Goal: Information Seeking & Learning: Find contact information

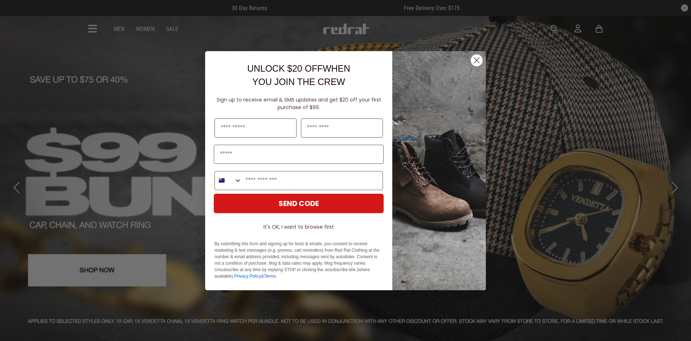
click at [478, 55] on circle "Close dialog" at bounding box center [477, 60] width 12 height 12
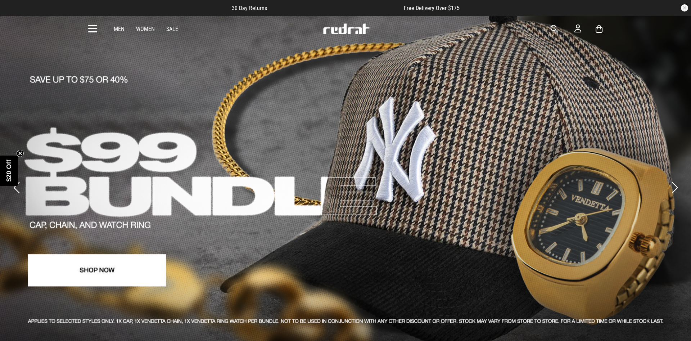
click at [95, 26] on icon at bounding box center [92, 29] width 9 height 12
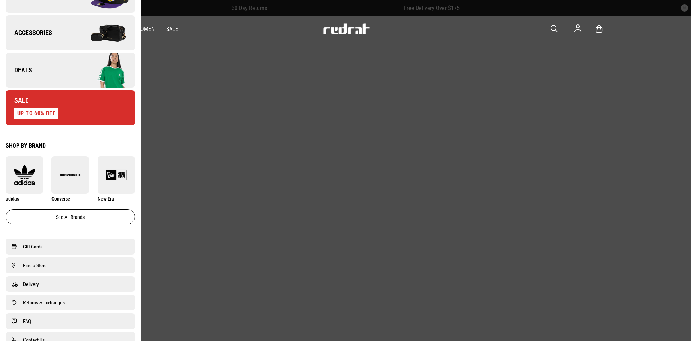
scroll to position [287, 0]
click at [31, 265] on span "Find a Store" at bounding box center [35, 265] width 24 height 9
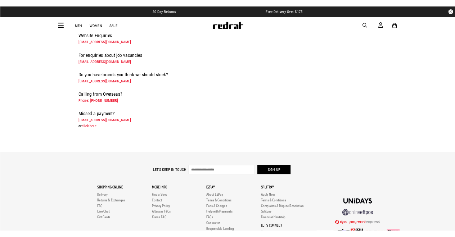
scroll to position [37, 0]
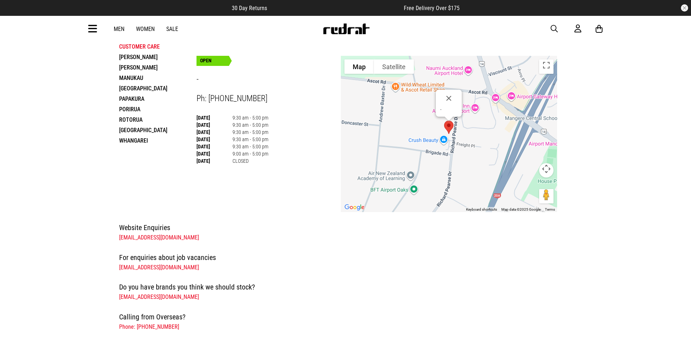
click at [130, 55] on li "[PERSON_NAME]" at bounding box center [157, 57] width 77 height 10
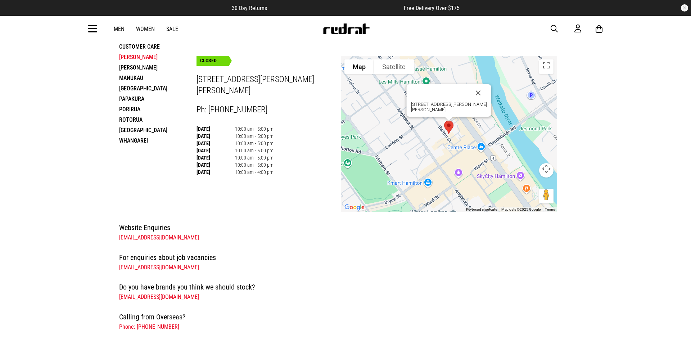
click at [145, 47] on li "Customer Care" at bounding box center [157, 46] width 77 height 10
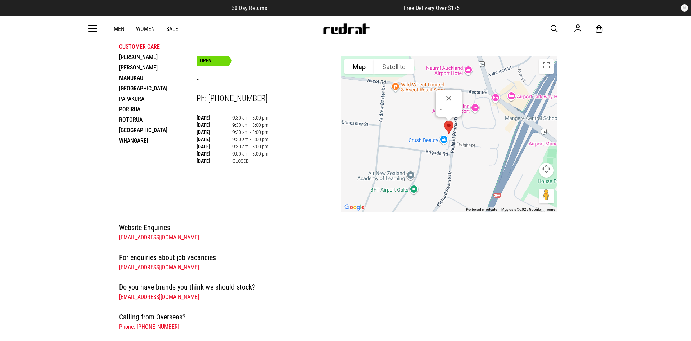
click at [130, 58] on li "[PERSON_NAME]" at bounding box center [157, 57] width 77 height 10
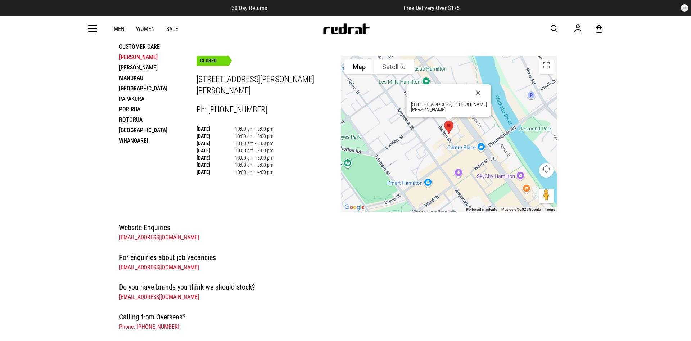
click at [130, 68] on li "[PERSON_NAME]" at bounding box center [157, 67] width 77 height 10
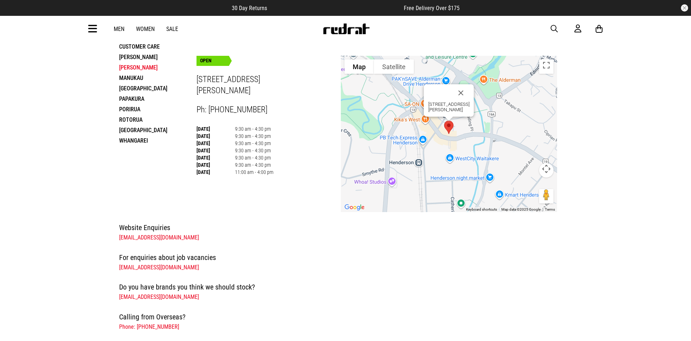
click at [129, 79] on li "Manukau" at bounding box center [157, 78] width 77 height 10
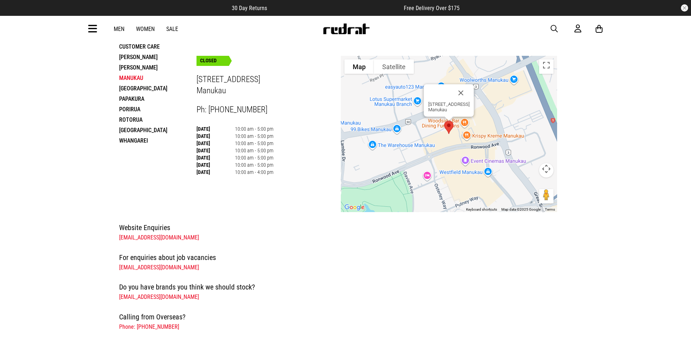
click at [132, 85] on li "[GEOGRAPHIC_DATA]" at bounding box center [157, 88] width 77 height 10
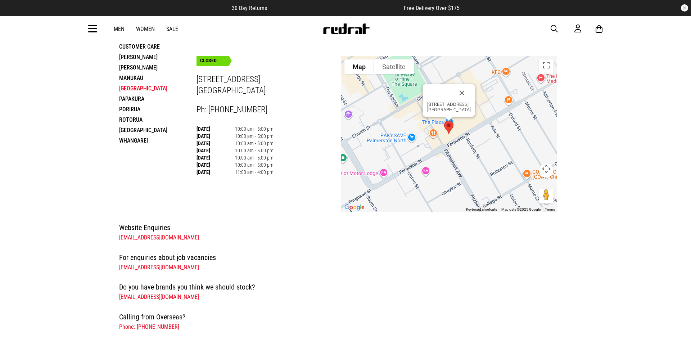
click at [131, 97] on li "Papakura" at bounding box center [157, 99] width 77 height 10
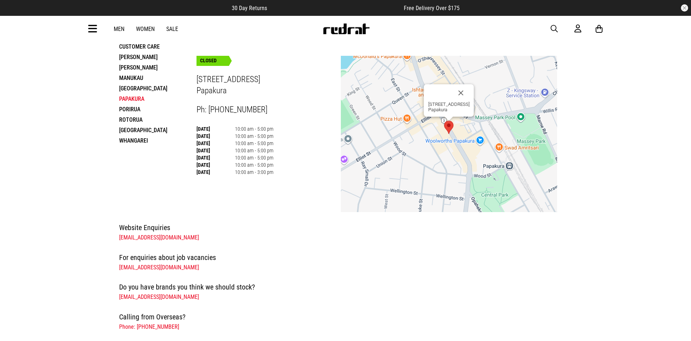
click at [130, 111] on li "Porirua" at bounding box center [157, 109] width 77 height 10
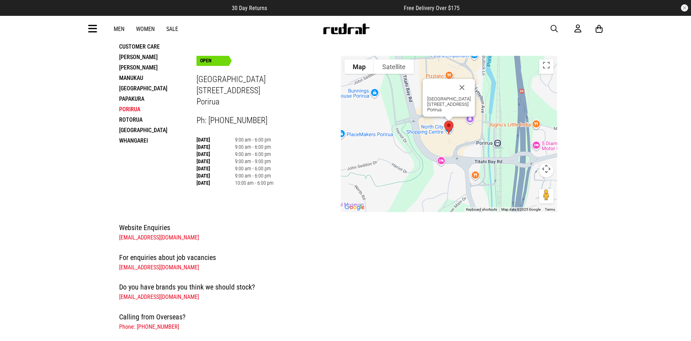
click at [128, 119] on li "Rotorua" at bounding box center [157, 120] width 77 height 10
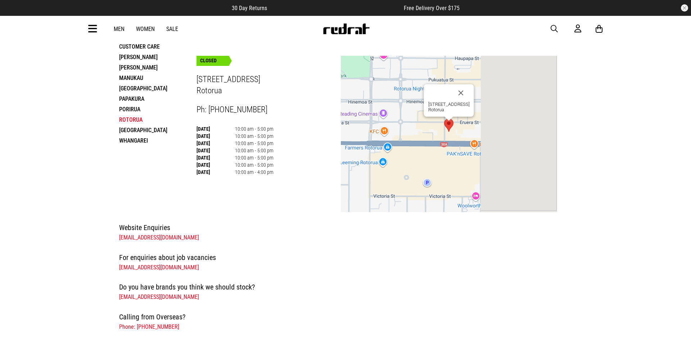
click at [129, 129] on li "[GEOGRAPHIC_DATA]" at bounding box center [157, 130] width 77 height 10
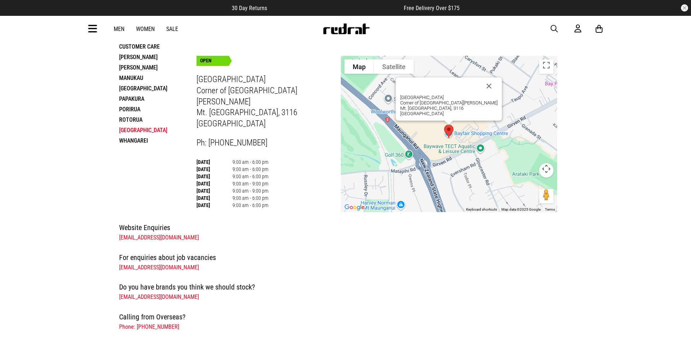
click at [131, 138] on li "Whangarei" at bounding box center [157, 140] width 77 height 10
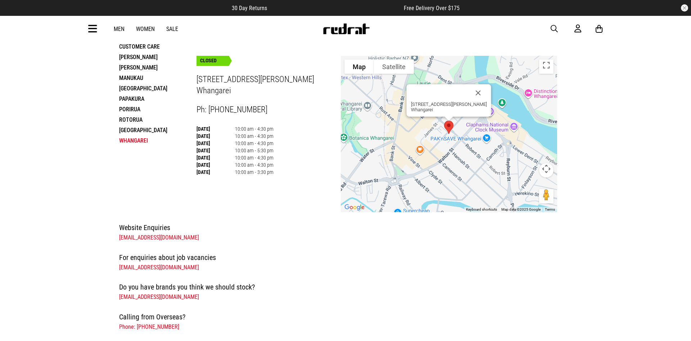
click at [144, 45] on li "Customer Care" at bounding box center [157, 46] width 77 height 10
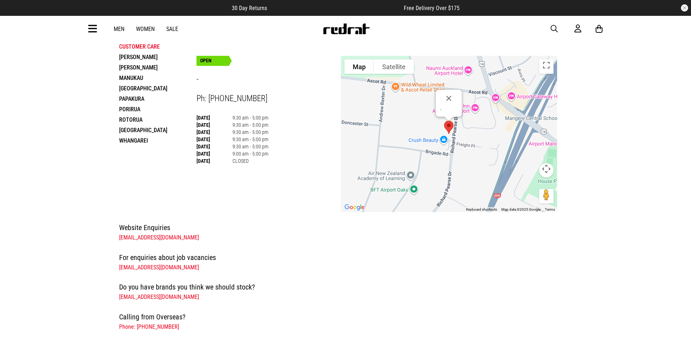
click at [129, 54] on li "[PERSON_NAME]" at bounding box center [157, 57] width 77 height 10
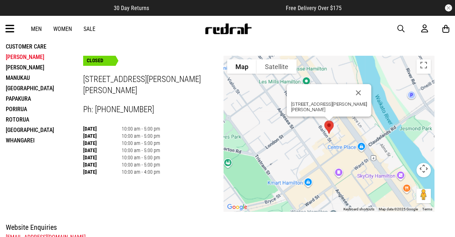
click at [17, 67] on li "[PERSON_NAME]" at bounding box center [44, 67] width 77 height 10
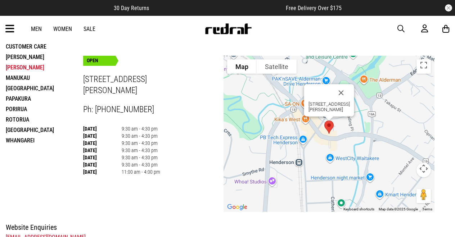
click at [15, 77] on li "Manukau" at bounding box center [44, 78] width 77 height 10
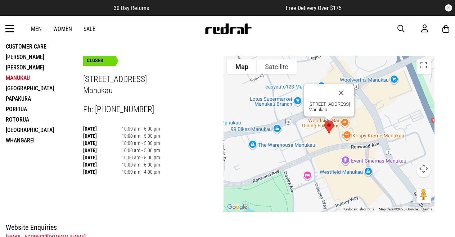
click at [112, 91] on h3 "[STREET_ADDRESS]" at bounding box center [153, 85] width 140 height 22
drag, startPoint x: 115, startPoint y: 91, endPoint x: 85, endPoint y: 77, distance: 32.7
click at [85, 77] on h3 "[STREET_ADDRESS]" at bounding box center [153, 85] width 140 height 22
copy h3 "[STREET_ADDRESS]"
click at [24, 66] on li "[PERSON_NAME]" at bounding box center [44, 67] width 77 height 10
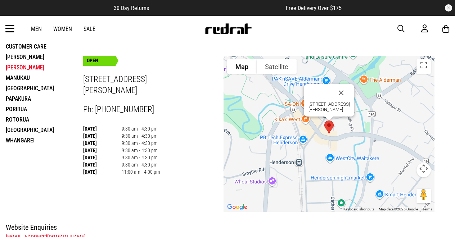
click at [17, 79] on li "Manukau" at bounding box center [44, 78] width 77 height 10
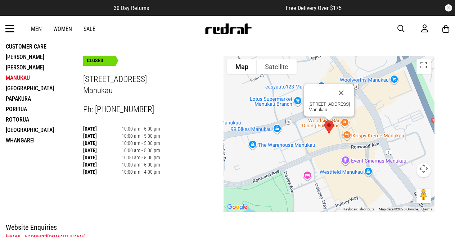
click at [28, 87] on li "[GEOGRAPHIC_DATA]" at bounding box center [44, 88] width 77 height 10
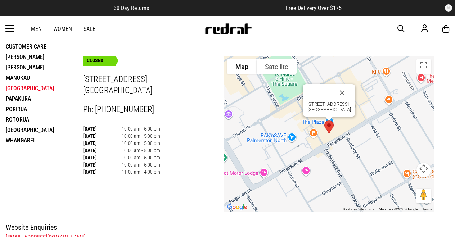
click at [21, 97] on li "Papakura" at bounding box center [44, 99] width 77 height 10
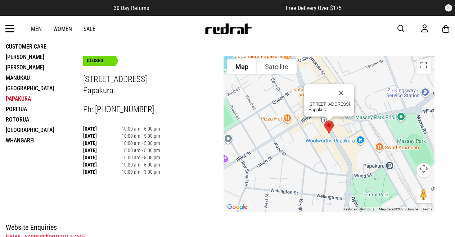
click at [21, 110] on li "Porirua" at bounding box center [44, 109] width 77 height 10
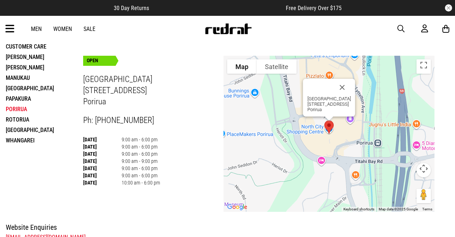
click at [20, 47] on li "Customer Care" at bounding box center [44, 46] width 77 height 10
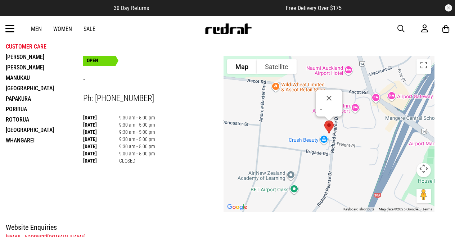
click at [17, 58] on li "[PERSON_NAME]" at bounding box center [44, 57] width 77 height 10
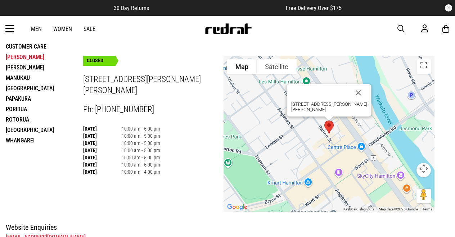
click at [18, 73] on li "Manukau" at bounding box center [44, 78] width 77 height 10
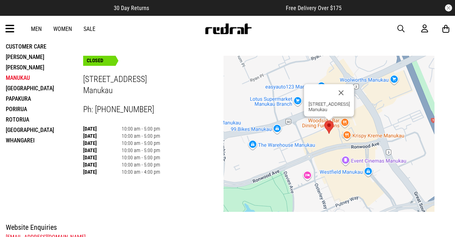
click at [23, 85] on li "[GEOGRAPHIC_DATA]" at bounding box center [44, 88] width 77 height 10
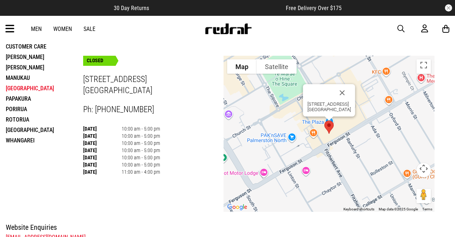
click at [23, 96] on li "Papakura" at bounding box center [44, 99] width 77 height 10
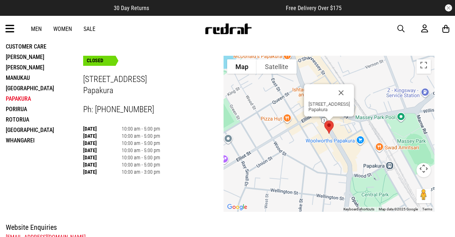
click at [15, 106] on li "Porirua" at bounding box center [44, 109] width 77 height 10
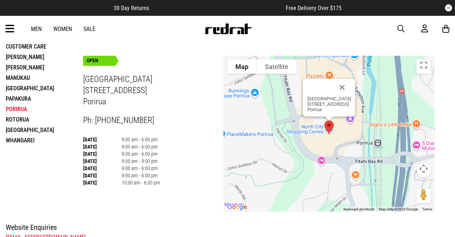
click at [116, 94] on h3 "[GEOGRAPHIC_DATA] [STREET_ADDRESS]" at bounding box center [153, 90] width 140 height 33
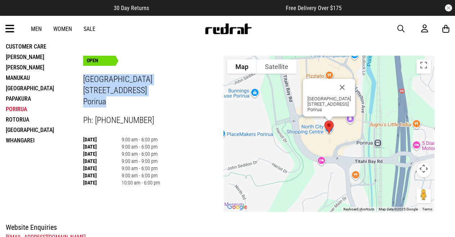
drag, startPoint x: 85, startPoint y: 78, endPoint x: 104, endPoint y: 102, distance: 31.5
click at [104, 102] on h3 "[GEOGRAPHIC_DATA] [STREET_ADDRESS]" at bounding box center [153, 90] width 140 height 33
copy h3 "[GEOGRAPHIC_DATA] [STREET_ADDRESS]"
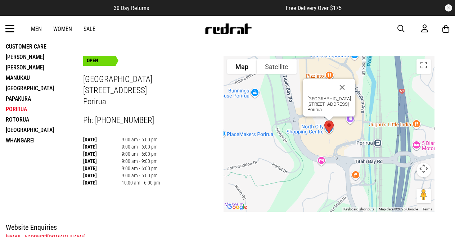
click at [10, 121] on li "Rotorua" at bounding box center [44, 120] width 77 height 10
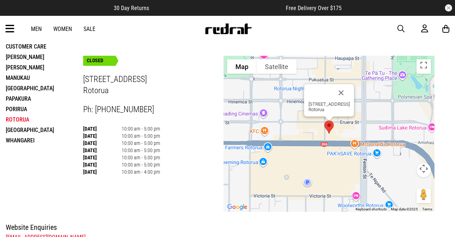
click at [20, 126] on li "[GEOGRAPHIC_DATA]" at bounding box center [44, 130] width 77 height 10
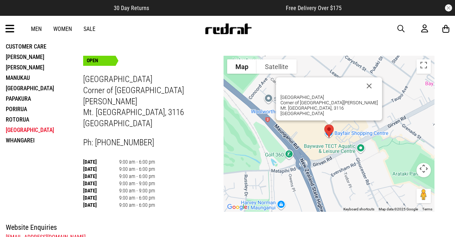
click at [27, 139] on li "Whangarei" at bounding box center [44, 140] width 77 height 10
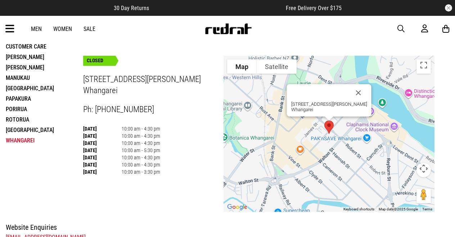
click at [19, 127] on li "[GEOGRAPHIC_DATA]" at bounding box center [44, 130] width 77 height 10
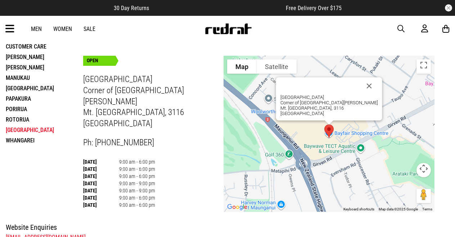
click at [117, 106] on h3 "[GEOGRAPHIC_DATA][PERSON_NAME]. [GEOGRAPHIC_DATA], 3116 [GEOGRAPHIC_DATA]" at bounding box center [153, 101] width 140 height 55
click at [116, 111] on h3 "[GEOGRAPHIC_DATA][PERSON_NAME]. [GEOGRAPHIC_DATA], 3116 [GEOGRAPHIC_DATA]" at bounding box center [153, 101] width 140 height 55
drag, startPoint x: 114, startPoint y: 112, endPoint x: 80, endPoint y: 81, distance: 45.6
click at [80, 81] on div "store locations Customer Care [GEOGRAPHIC_DATA] [GEOGRAPHIC_DATA] [GEOGRAPHIC_D…" at bounding box center [220, 108] width 441 height 208
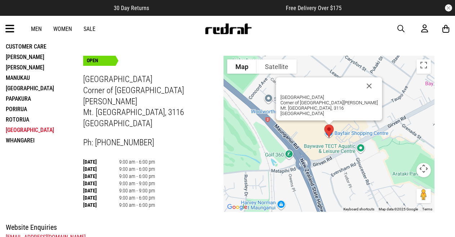
copy div "Loremipsum Dolor Sitametc Adipisc Elitsed Doeiusmo Temporinc UTLA - Et: 0692 80…"
click at [170, 88] on h3 "[GEOGRAPHIC_DATA][PERSON_NAME]. [GEOGRAPHIC_DATA], 3116 [GEOGRAPHIC_DATA]" at bounding box center [153, 101] width 140 height 55
drag, startPoint x: 153, startPoint y: 80, endPoint x: 83, endPoint y: 77, distance: 69.6
click at [83, 77] on h3 "[GEOGRAPHIC_DATA][PERSON_NAME]. [GEOGRAPHIC_DATA], 3116 [GEOGRAPHIC_DATA]" at bounding box center [153, 101] width 140 height 55
copy h3 "[GEOGRAPHIC_DATA]"
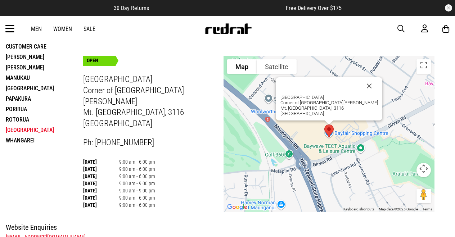
click at [131, 88] on h3 "[GEOGRAPHIC_DATA][PERSON_NAME]. [GEOGRAPHIC_DATA], 3116 [GEOGRAPHIC_DATA]" at bounding box center [153, 101] width 140 height 55
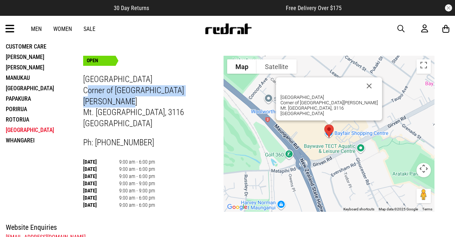
drag, startPoint x: 84, startPoint y: 90, endPoint x: 217, endPoint y: 89, distance: 132.9
click at [217, 89] on h3 "[GEOGRAPHIC_DATA][PERSON_NAME]. [GEOGRAPHIC_DATA], 3116 [GEOGRAPHIC_DATA]" at bounding box center [153, 101] width 140 height 55
copy h3 "Corner of [GEOGRAPHIC_DATA][PERSON_NAME]"
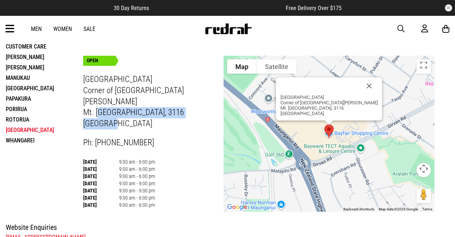
drag, startPoint x: 120, startPoint y: 108, endPoint x: 97, endPoint y: 106, distance: 23.5
click at [97, 106] on h3 "[GEOGRAPHIC_DATA][PERSON_NAME]. [GEOGRAPHIC_DATA], 3116 [GEOGRAPHIC_DATA]" at bounding box center [153, 101] width 140 height 55
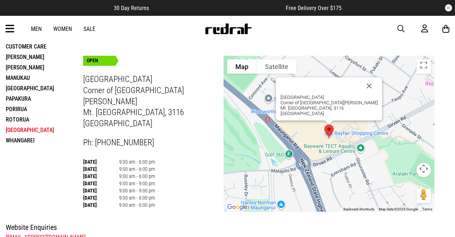
click at [83, 100] on h3 "[GEOGRAPHIC_DATA][PERSON_NAME]. [GEOGRAPHIC_DATA], 3116 [GEOGRAPHIC_DATA]" at bounding box center [153, 101] width 140 height 55
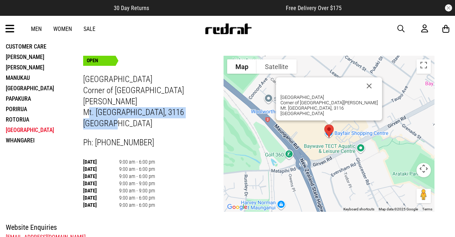
drag, startPoint x: 84, startPoint y: 100, endPoint x: 120, endPoint y: 112, distance: 37.9
click at [120, 112] on h3 "[GEOGRAPHIC_DATA][PERSON_NAME]. [GEOGRAPHIC_DATA], 3116 [GEOGRAPHIC_DATA]" at bounding box center [153, 101] width 140 height 55
copy h3 "Mt. [GEOGRAPHIC_DATA], 3116 [GEOGRAPHIC_DATA]"
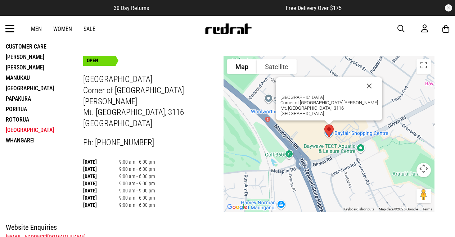
click at [20, 46] on li "Customer Care" at bounding box center [44, 46] width 77 height 10
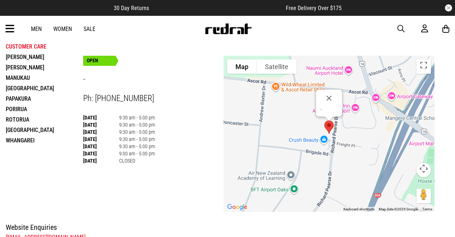
click at [14, 108] on li "Porirua" at bounding box center [44, 109] width 77 height 10
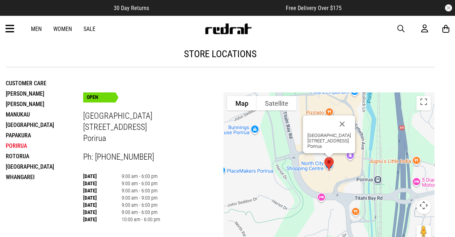
click at [28, 102] on li "[PERSON_NAME]" at bounding box center [44, 104] width 77 height 10
